Goal: Information Seeking & Learning: Learn about a topic

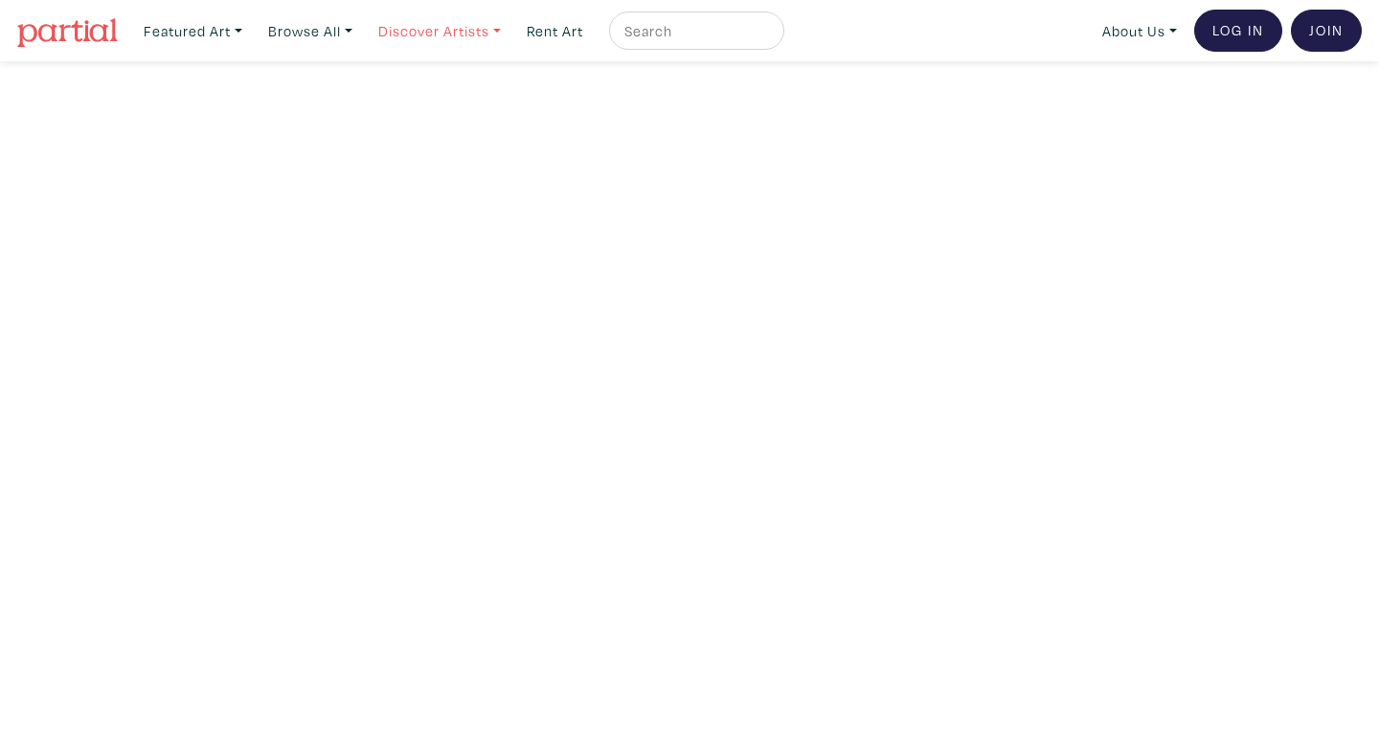
click at [481, 27] on link "Discover Artists" at bounding box center [440, 30] width 140 height 39
click at [461, 163] on link "OCAD U Showcase" at bounding box center [466, 171] width 157 height 17
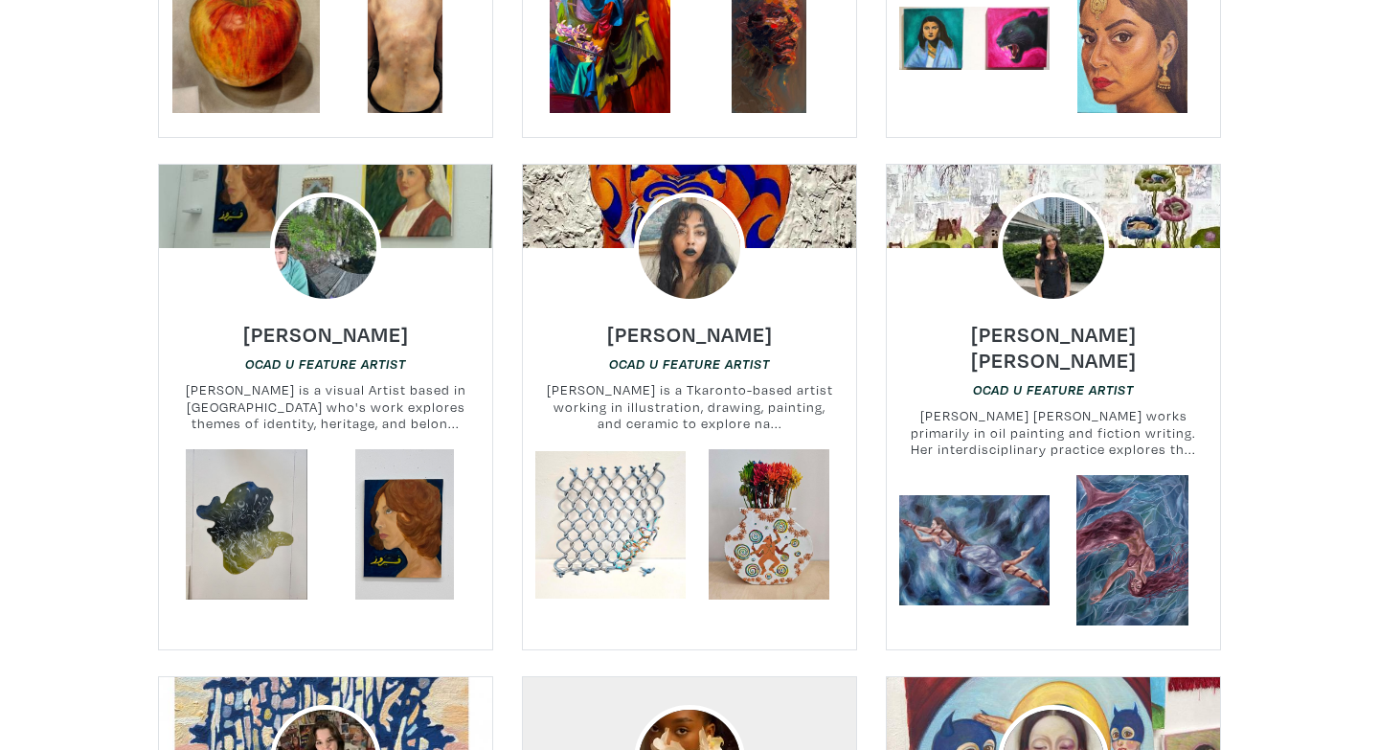
scroll to position [1067, 0]
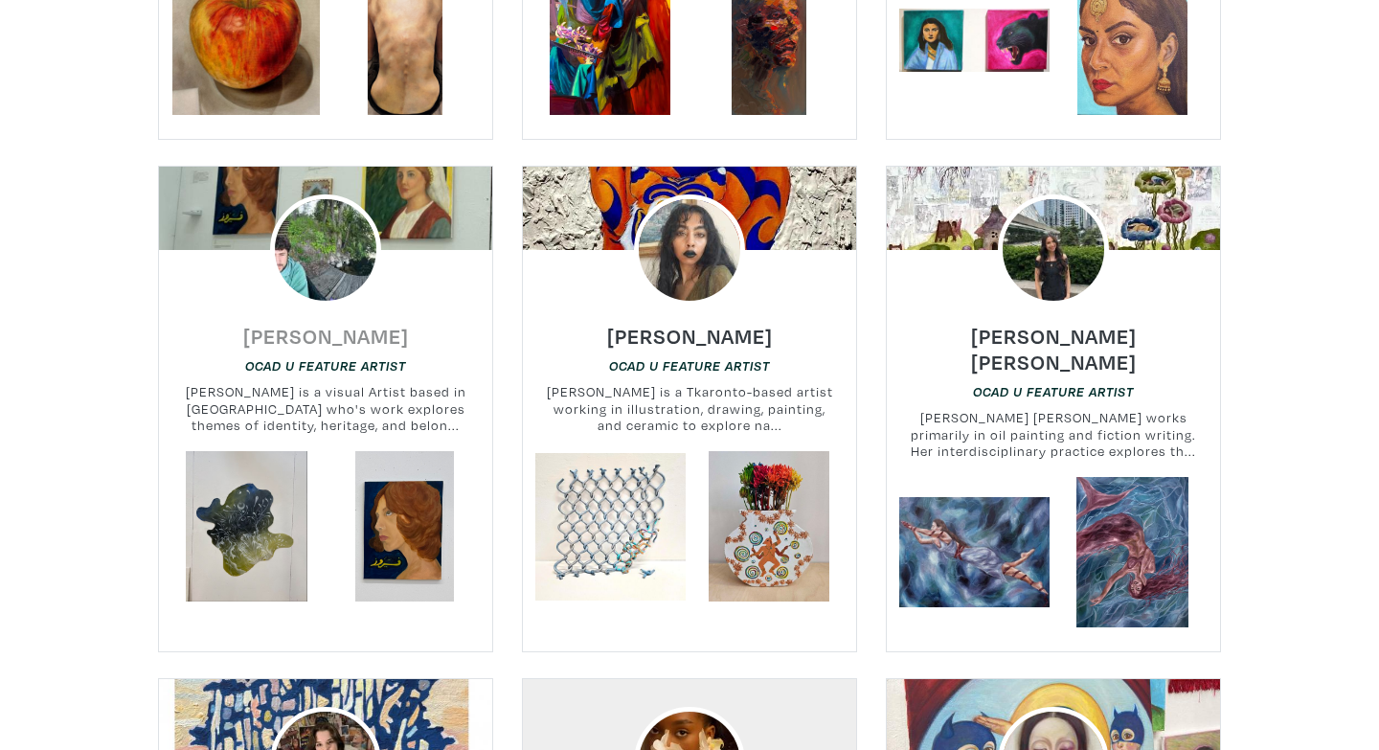
click at [272, 331] on h6 "Thomas Atallah" at bounding box center [326, 336] width 166 height 26
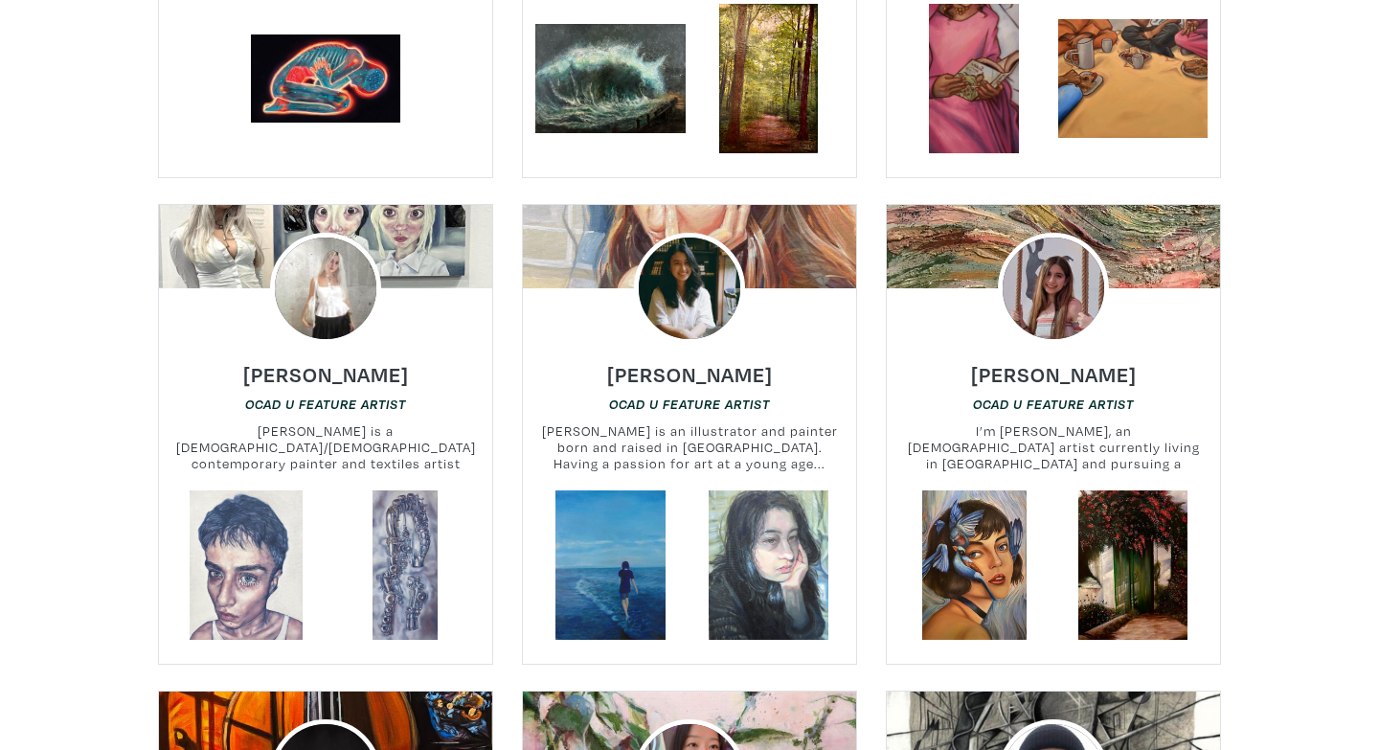
scroll to position [3997, 0]
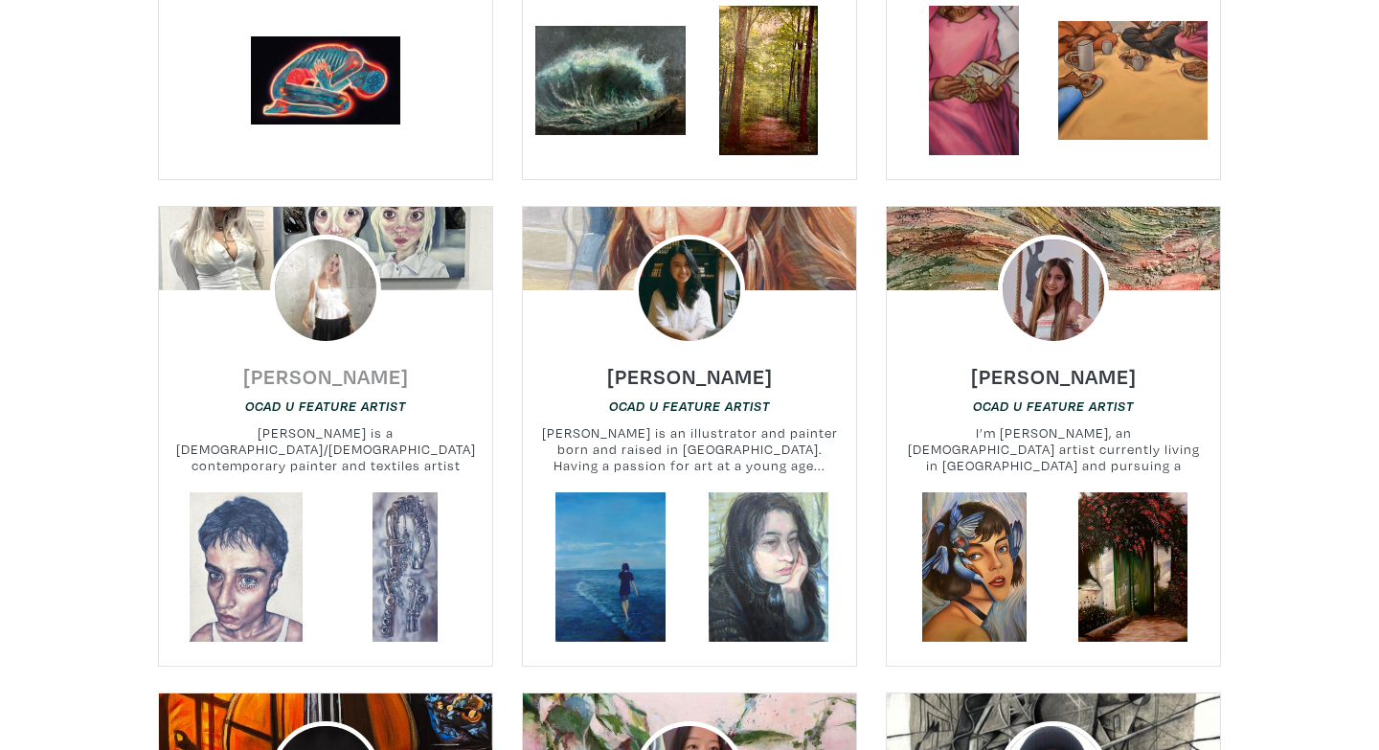
click at [295, 363] on h6 "Nadine Alexeev" at bounding box center [326, 376] width 166 height 26
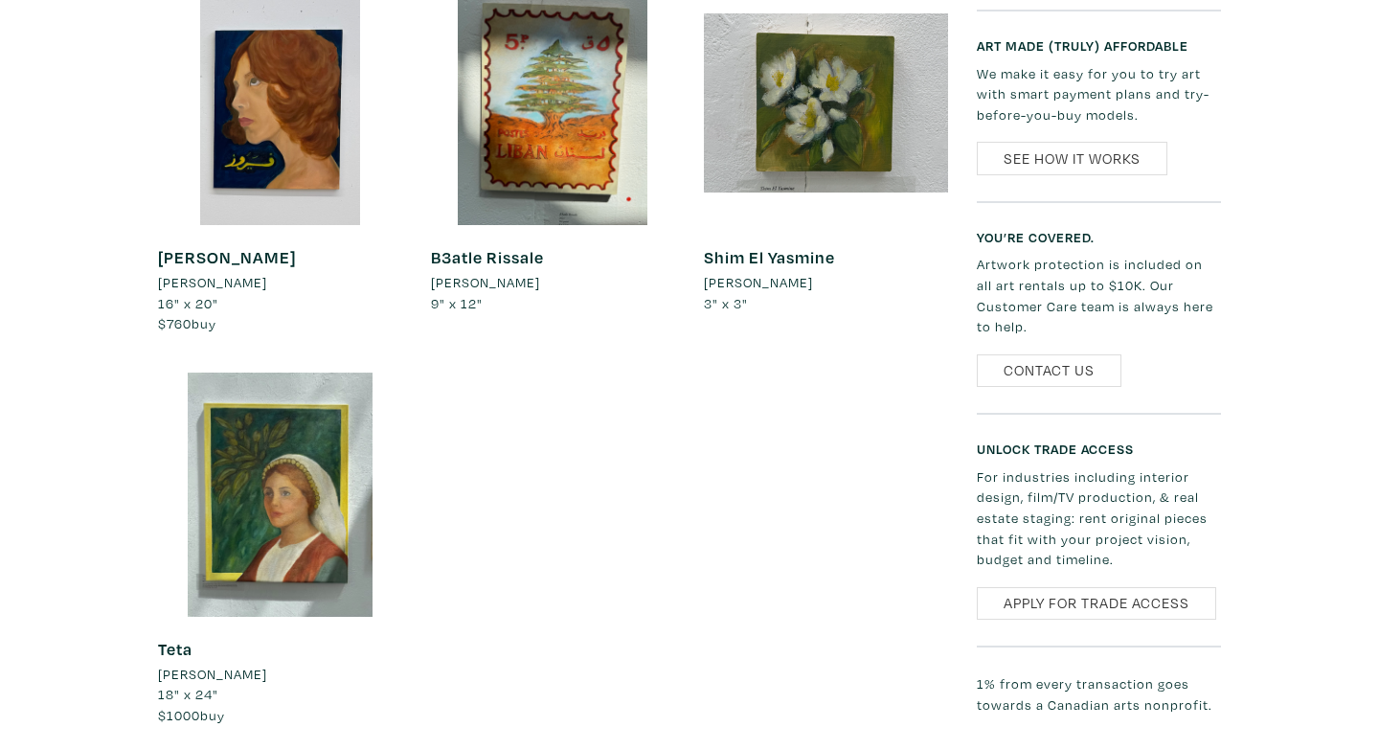
scroll to position [1382, 0]
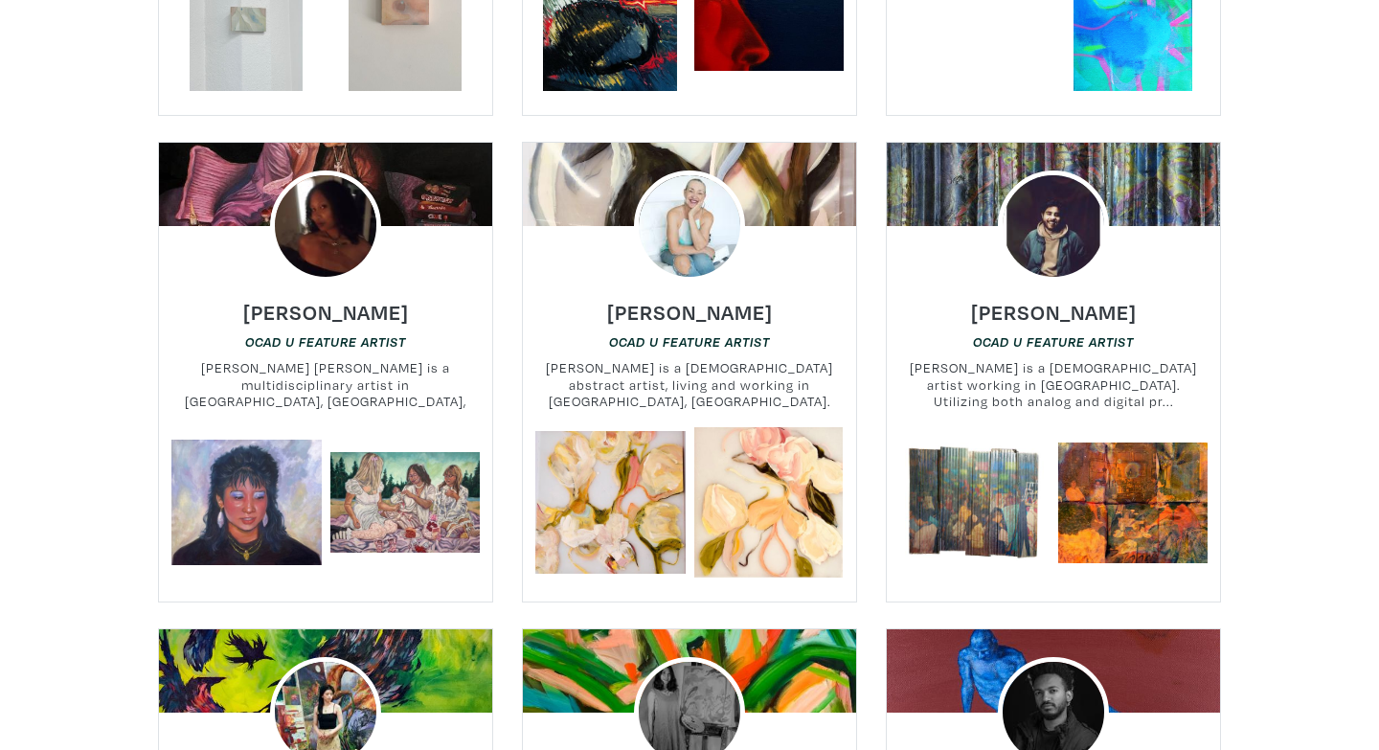
scroll to position [5519, 0]
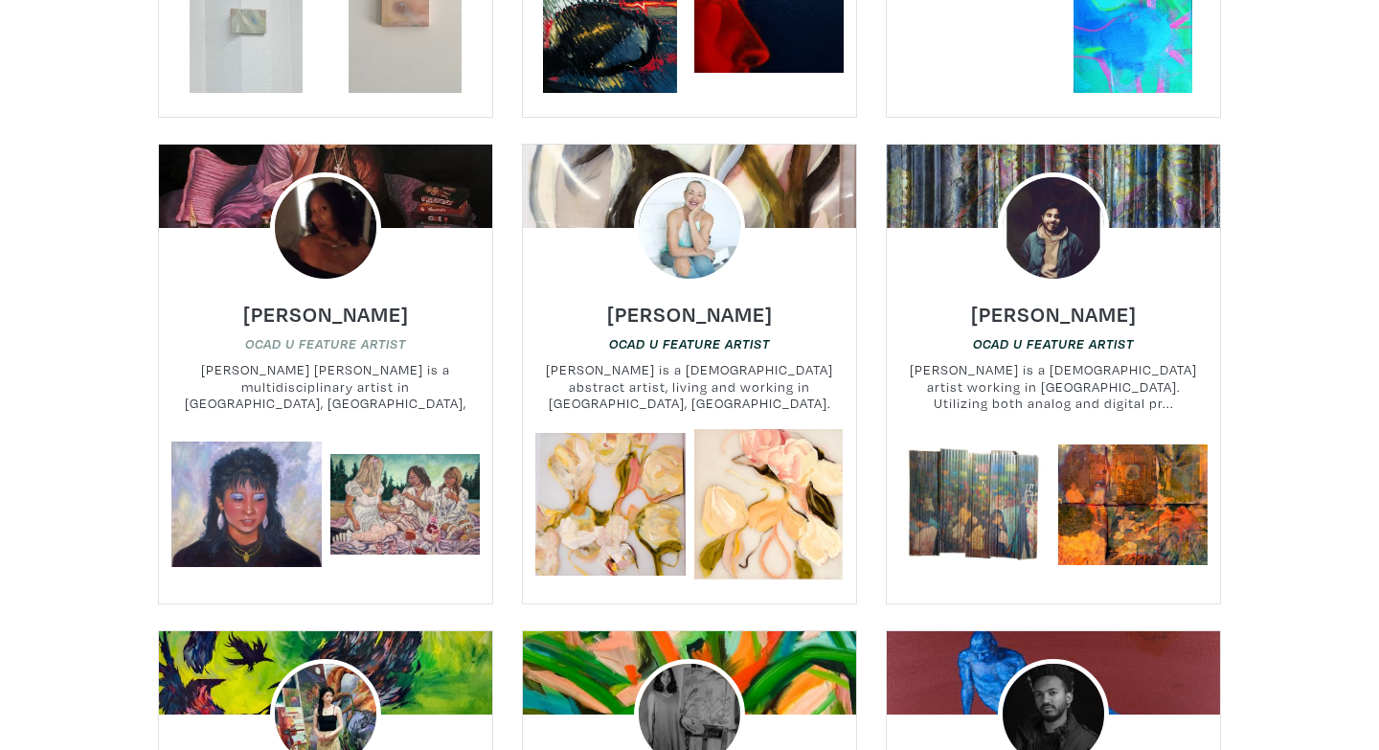
click at [284, 336] on em "OCAD U Feature Artist" at bounding box center [325, 343] width 161 height 15
click at [314, 301] on h6 "[PERSON_NAME]" at bounding box center [326, 314] width 166 height 26
